Goal: Task Accomplishment & Management: Manage account settings

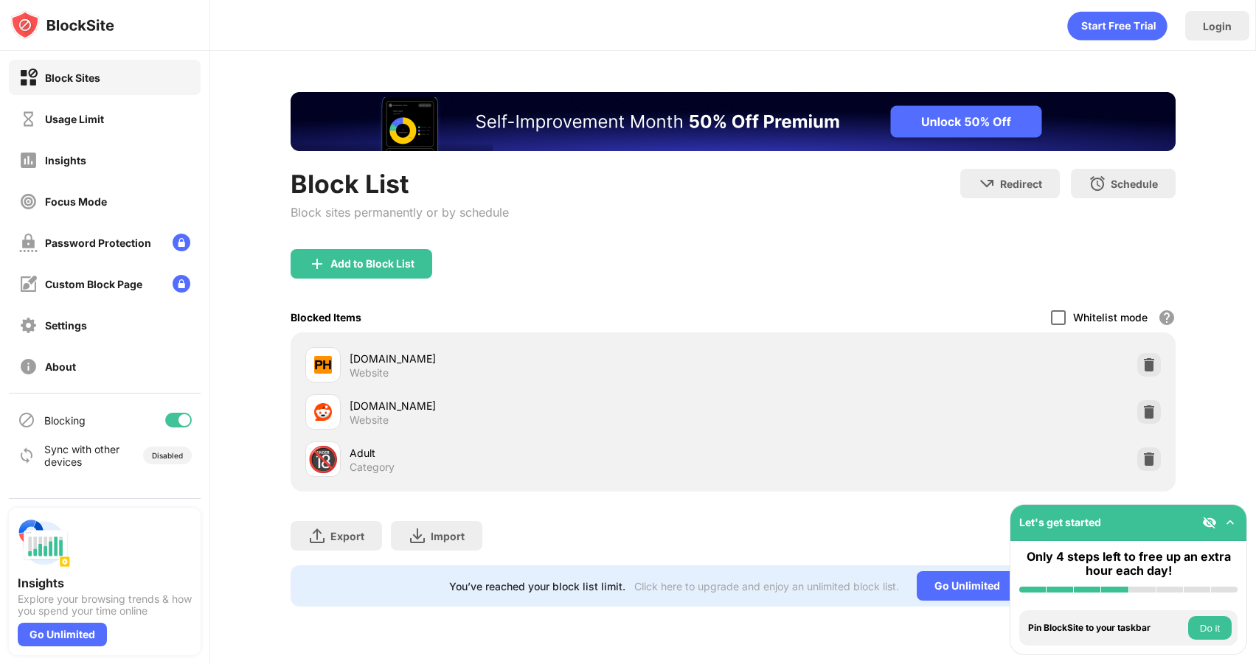
click at [1055, 321] on div at bounding box center [1058, 317] width 15 height 15
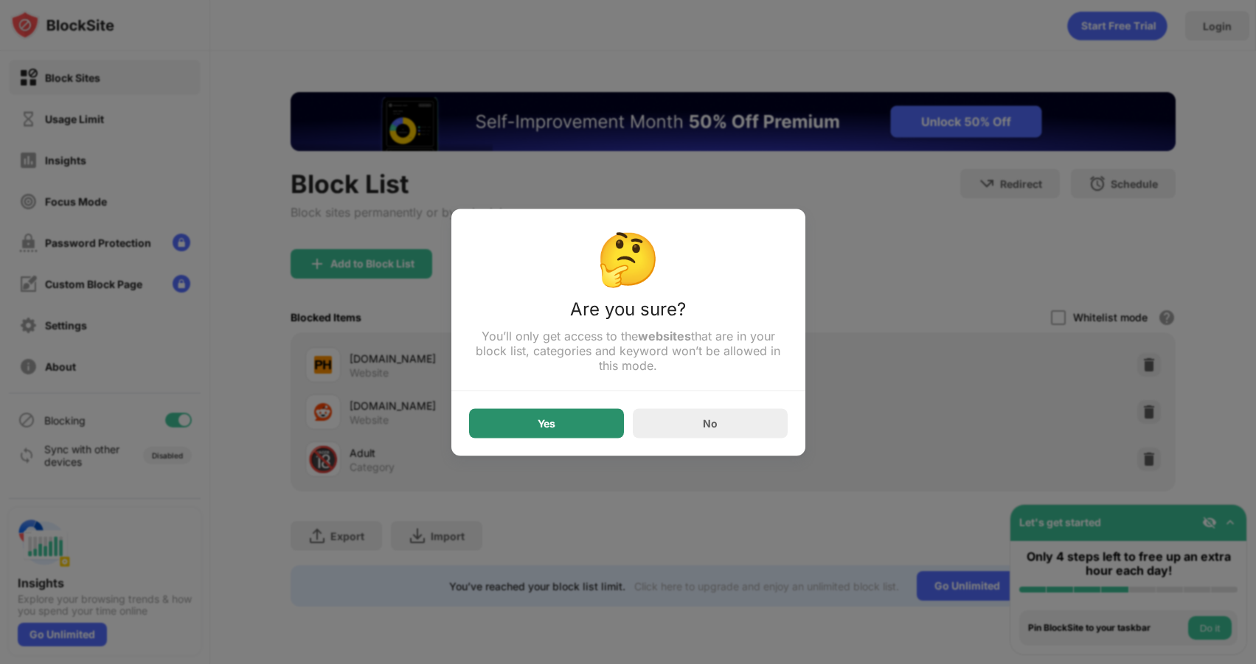
click at [528, 415] on div "Yes" at bounding box center [546, 422] width 155 height 29
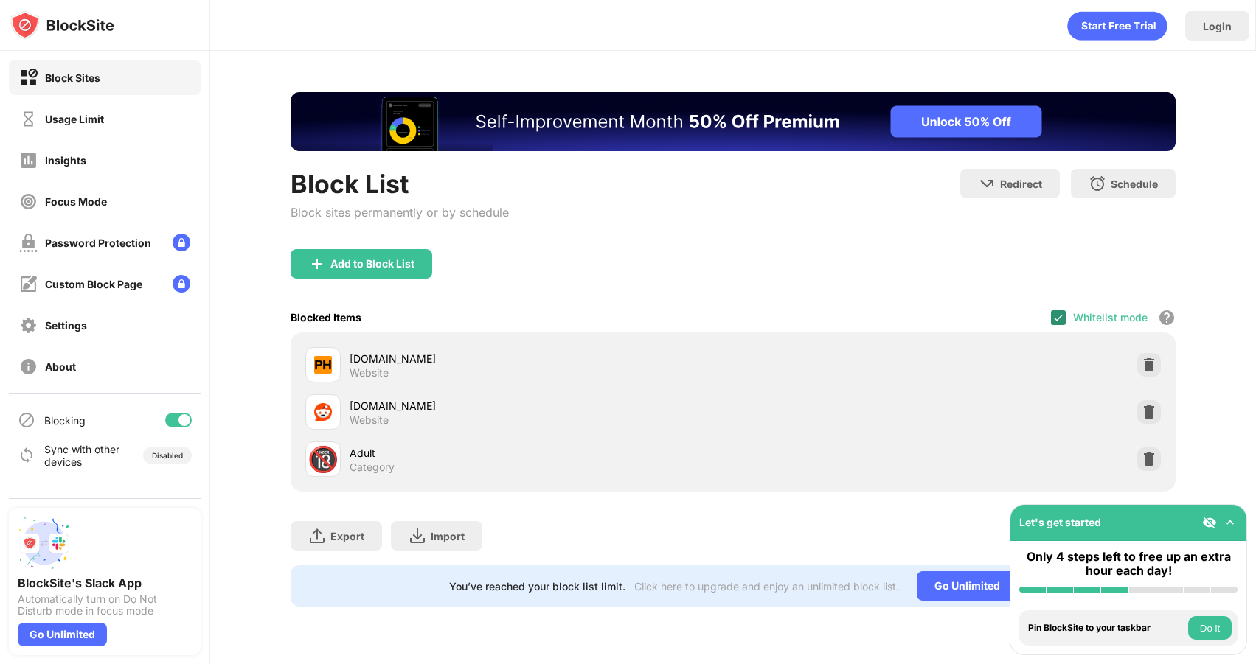
click at [1059, 320] on img at bounding box center [1058, 318] width 12 height 12
